Goal: Ask a question: Seek information or help from site administrators or community

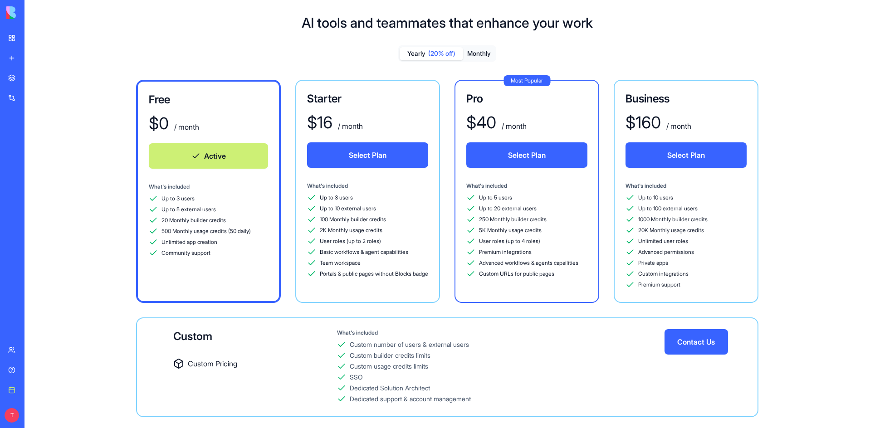
scroll to position [42, 0]
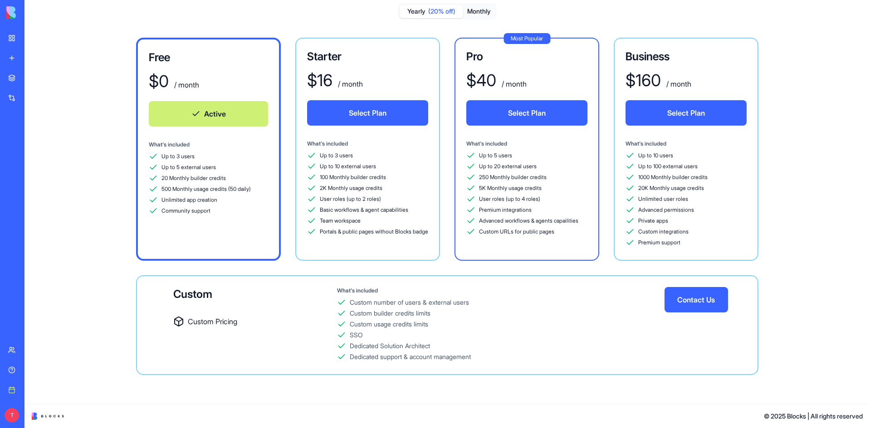
click at [15, 38] on link "My Workspace" at bounding box center [21, 38] width 36 height 18
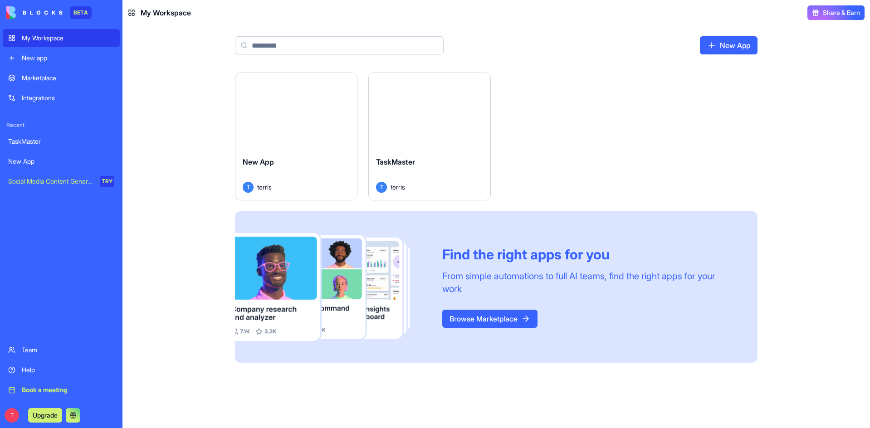
click at [408, 159] on span "TaskMaster" at bounding box center [395, 161] width 39 height 9
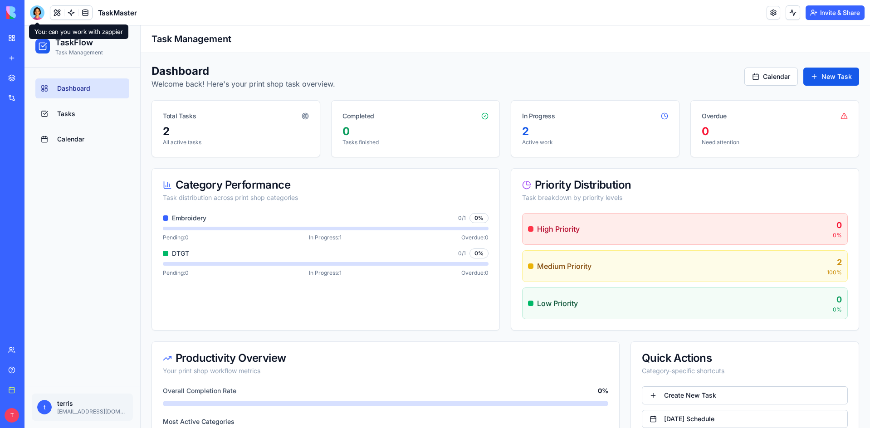
click at [38, 10] on div at bounding box center [37, 12] width 15 height 15
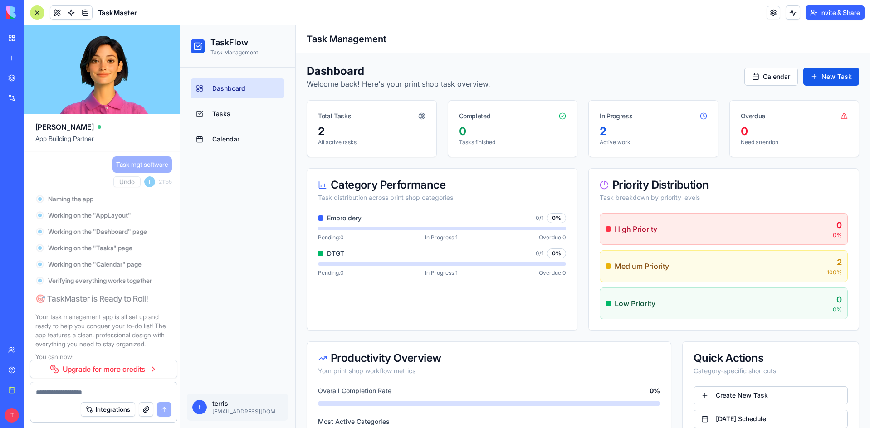
scroll to position [10253, 0]
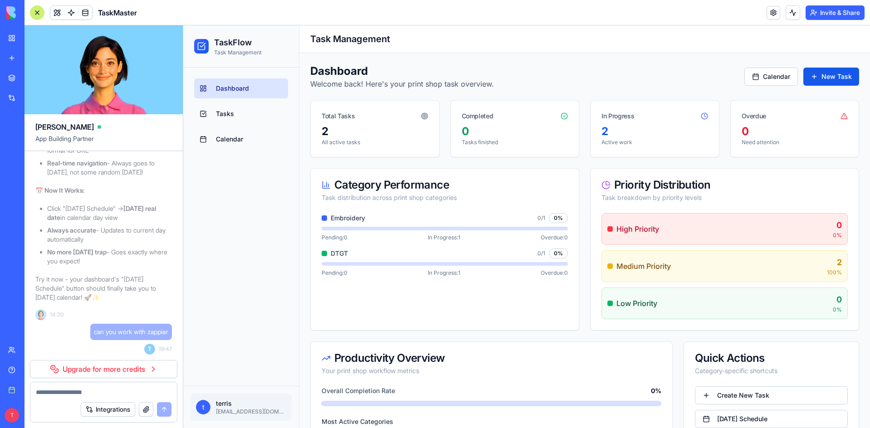
click at [38, 10] on div at bounding box center [37, 12] width 15 height 15
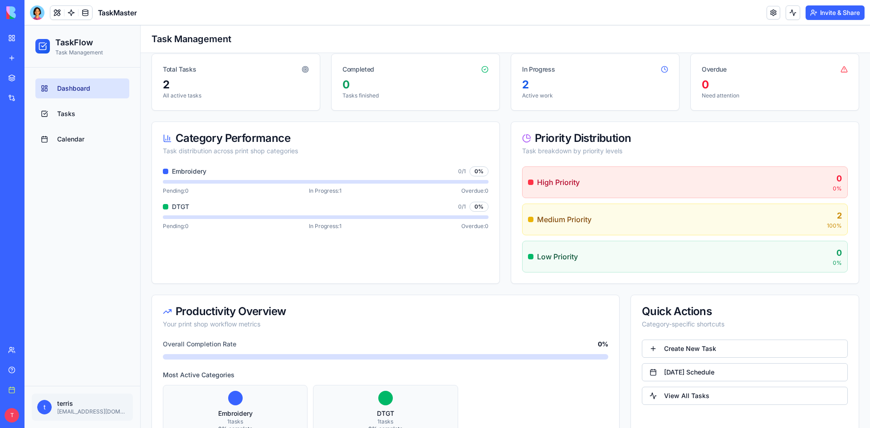
scroll to position [0, 0]
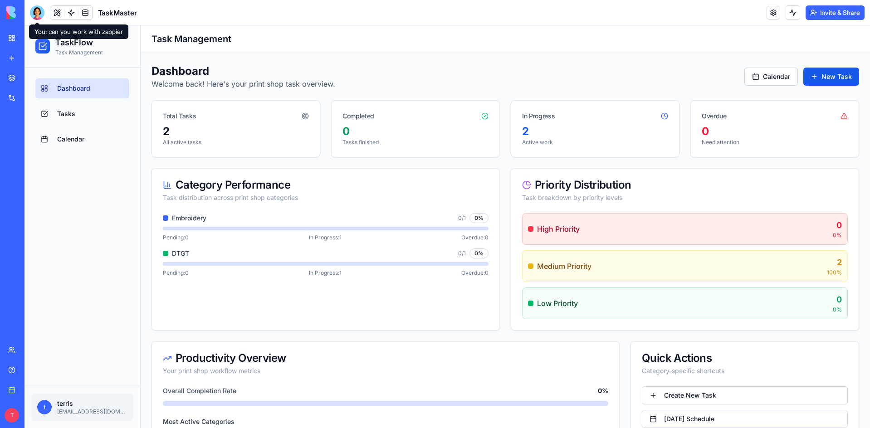
click at [15, 372] on link "Help" at bounding box center [21, 370] width 36 height 18
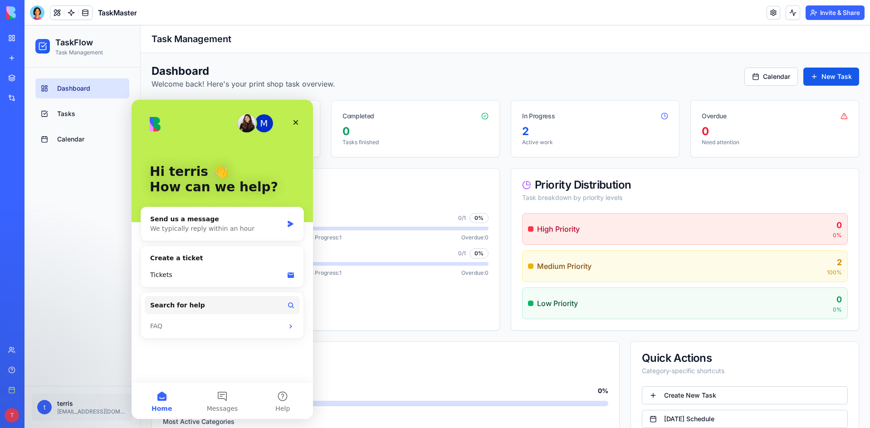
click at [205, 304] on button "Search for help" at bounding box center [222, 305] width 155 height 18
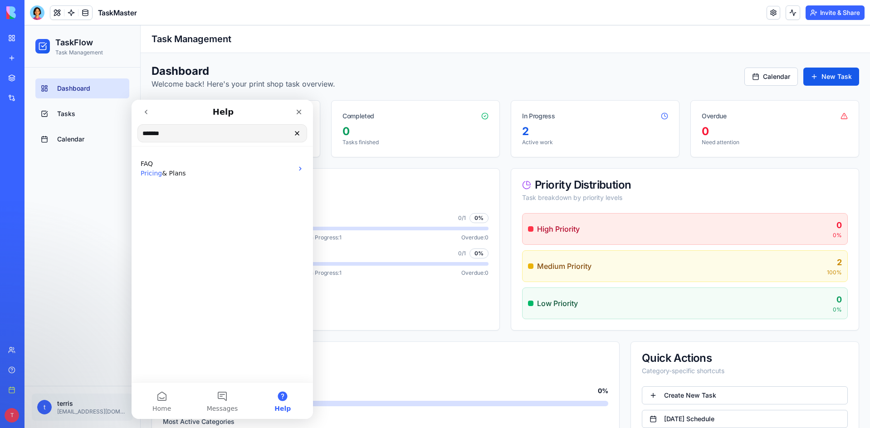
type input "*******"
click at [218, 164] on p "FAQ" at bounding box center [217, 164] width 152 height 10
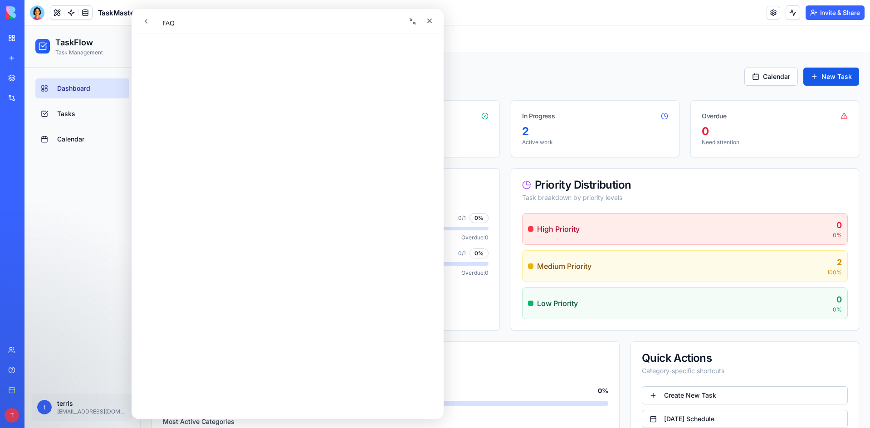
scroll to position [634, 0]
click at [433, 18] on icon "Close" at bounding box center [429, 20] width 7 height 7
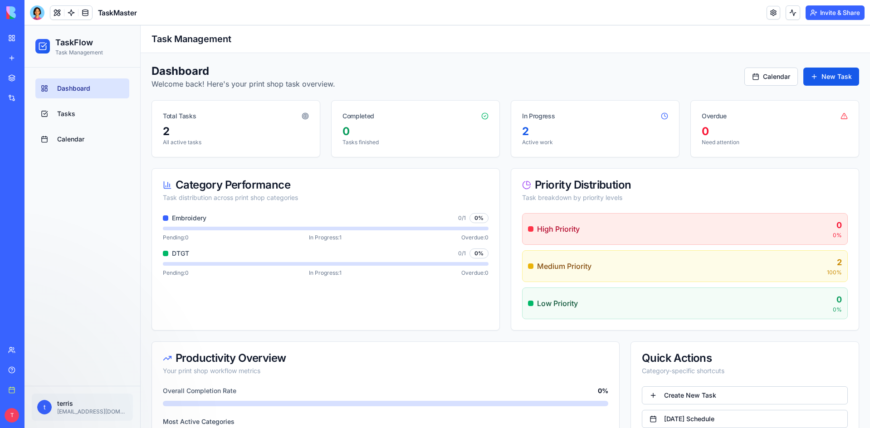
scroll to position [0, 0]
